Goal: Use online tool/utility: Utilize a website feature to perform a specific function

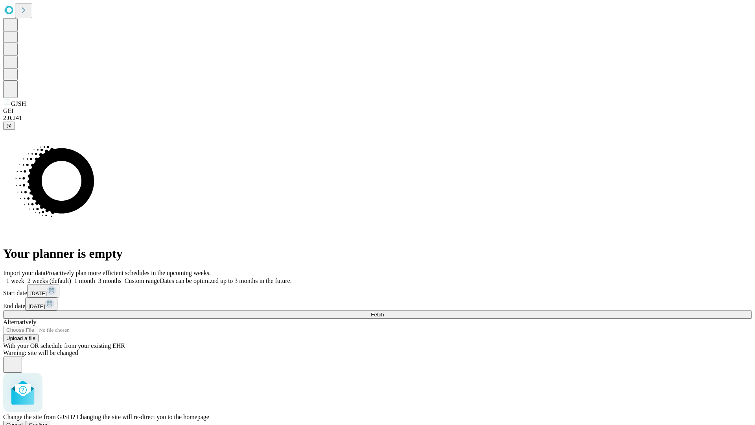
click at [48, 422] on span "Confirm" at bounding box center [38, 425] width 18 height 6
click at [24, 277] on label "1 week" at bounding box center [13, 280] width 21 height 7
click at [384, 311] on span "Fetch" at bounding box center [377, 314] width 13 height 6
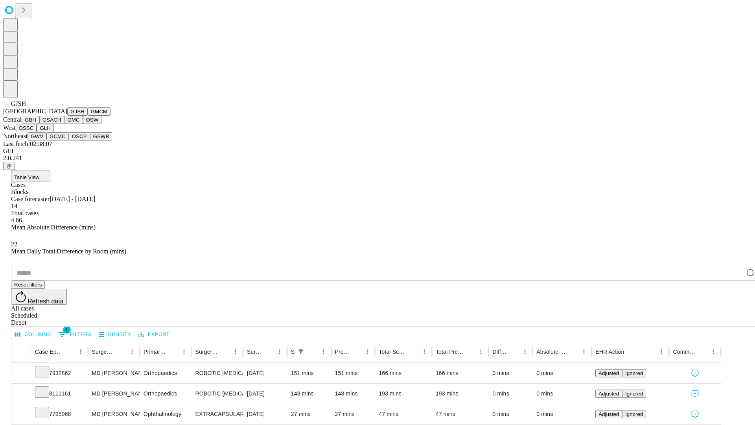
click at [88, 116] on button "GMCM" at bounding box center [99, 111] width 23 height 8
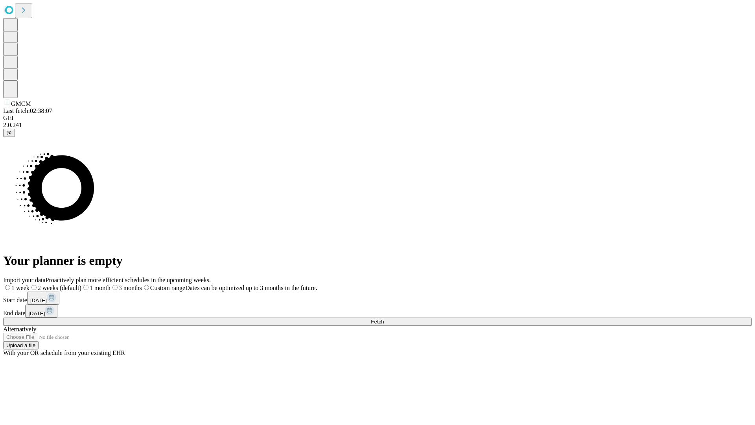
click at [29, 284] on label "1 week" at bounding box center [16, 287] width 26 height 7
click at [384, 318] on span "Fetch" at bounding box center [377, 321] width 13 height 6
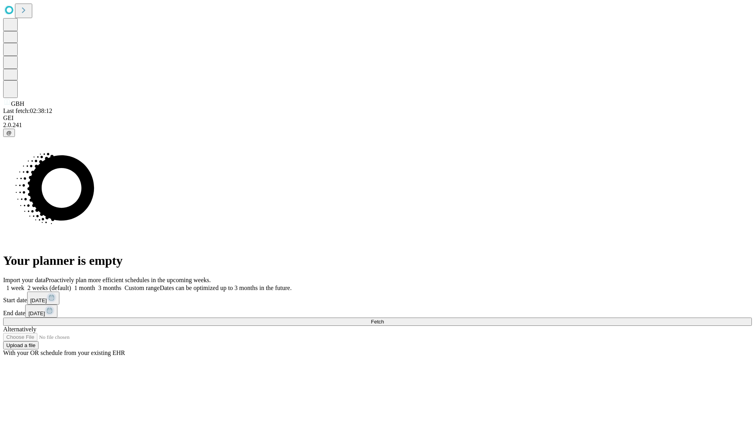
click at [24, 284] on label "1 week" at bounding box center [13, 287] width 21 height 7
click at [384, 318] on span "Fetch" at bounding box center [377, 321] width 13 height 6
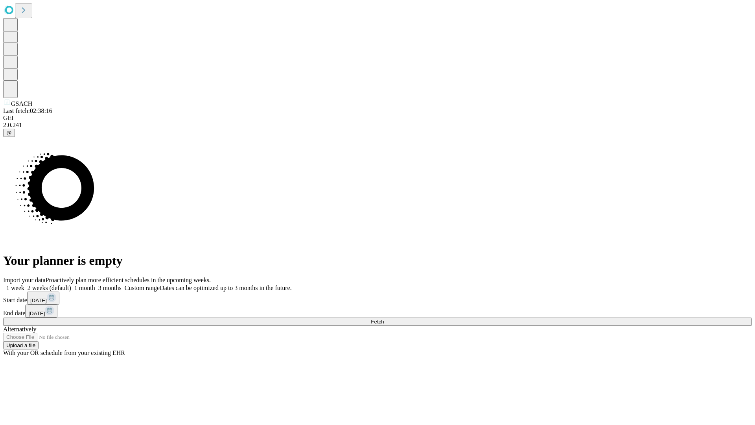
click at [24, 284] on label "1 week" at bounding box center [13, 287] width 21 height 7
click at [384, 318] on span "Fetch" at bounding box center [377, 321] width 13 height 6
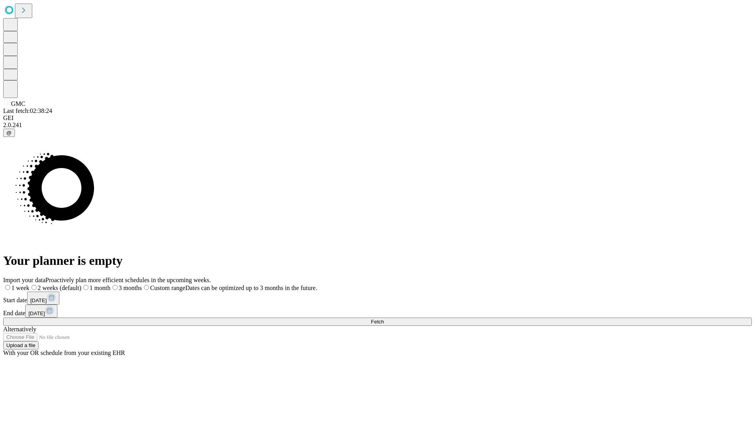
click at [29, 284] on label "1 week" at bounding box center [16, 287] width 26 height 7
click at [384, 318] on span "Fetch" at bounding box center [377, 321] width 13 height 6
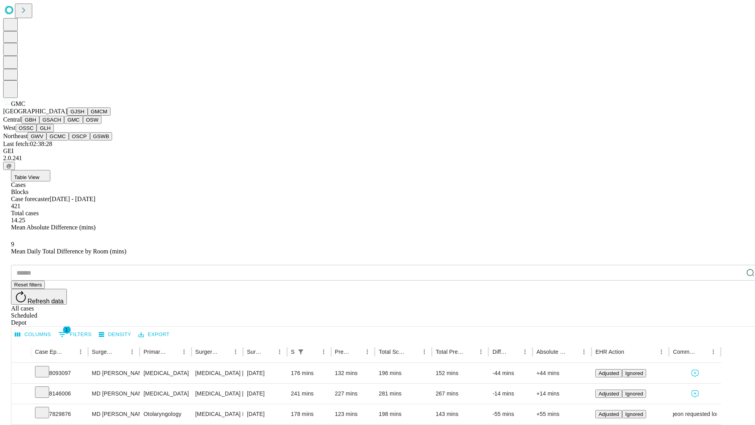
click at [83, 124] on button "OSW" at bounding box center [92, 120] width 19 height 8
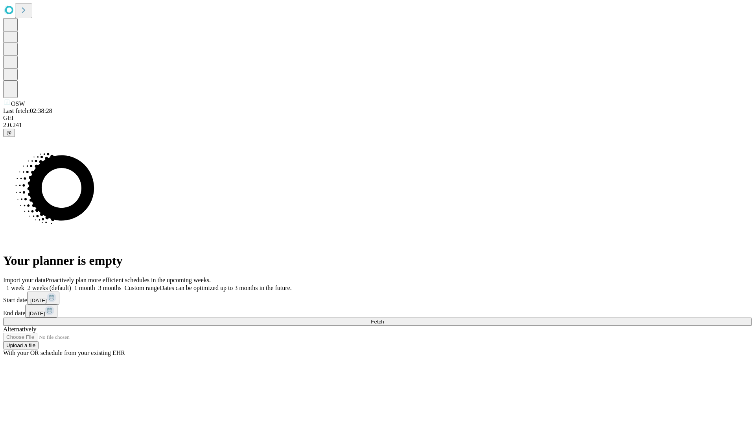
click at [24, 284] on label "1 week" at bounding box center [13, 287] width 21 height 7
click at [384, 318] on span "Fetch" at bounding box center [377, 321] width 13 height 6
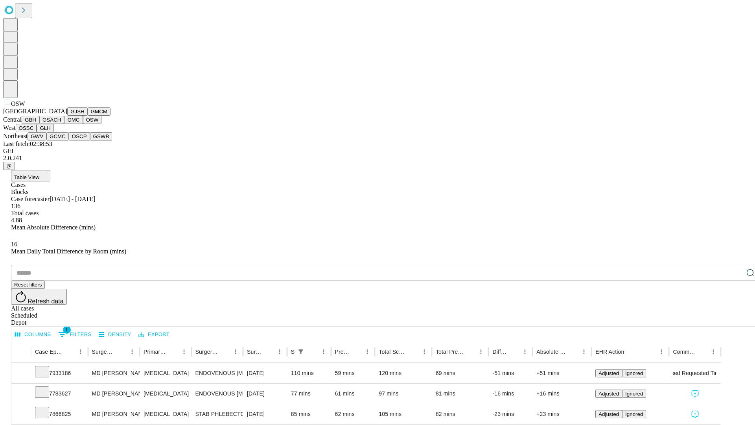
click at [37, 132] on button "OSSC" at bounding box center [26, 128] width 21 height 8
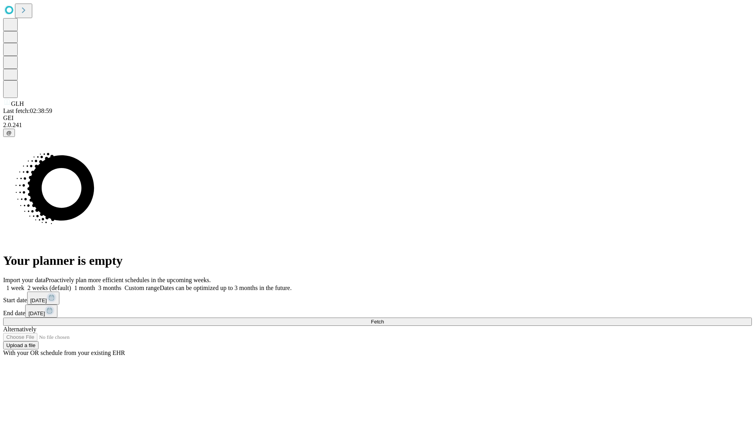
click at [24, 284] on label "1 week" at bounding box center [13, 287] width 21 height 7
click at [384, 318] on span "Fetch" at bounding box center [377, 321] width 13 height 6
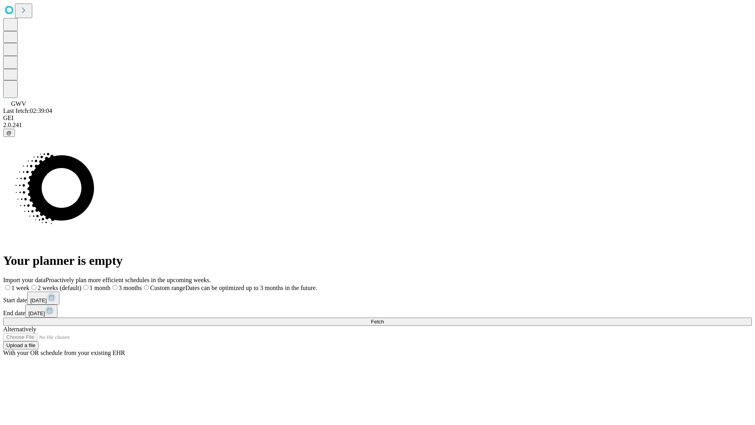
click at [29, 284] on label "1 week" at bounding box center [16, 287] width 26 height 7
click at [384, 318] on span "Fetch" at bounding box center [377, 321] width 13 height 6
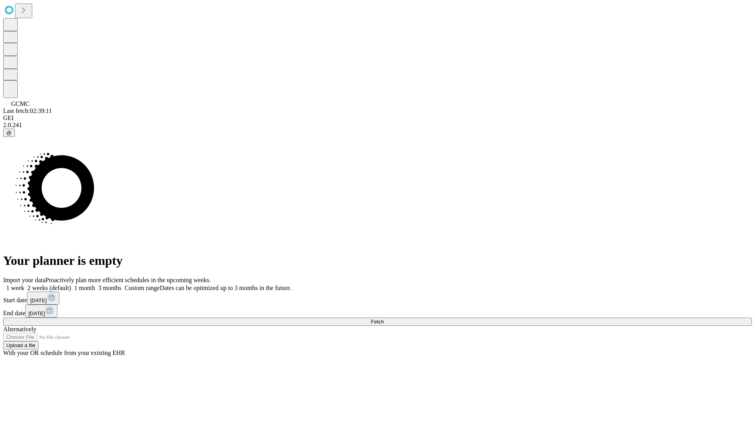
click at [24, 284] on label "1 week" at bounding box center [13, 287] width 21 height 7
click at [384, 318] on span "Fetch" at bounding box center [377, 321] width 13 height 6
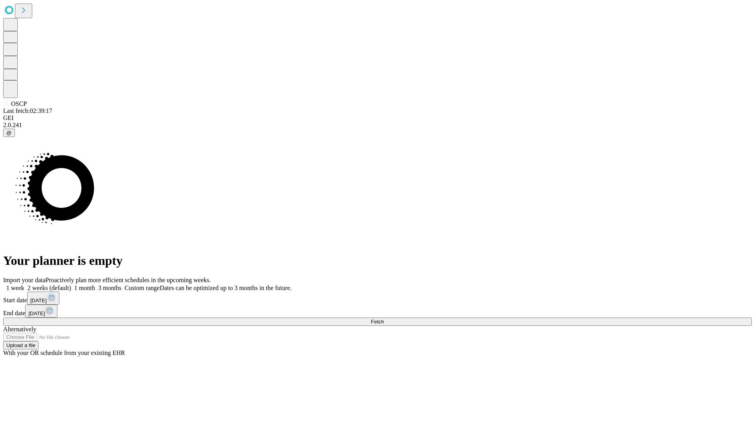
click at [24, 284] on label "1 week" at bounding box center [13, 287] width 21 height 7
click at [384, 318] on span "Fetch" at bounding box center [377, 321] width 13 height 6
